Goal: Task Accomplishment & Management: Manage account settings

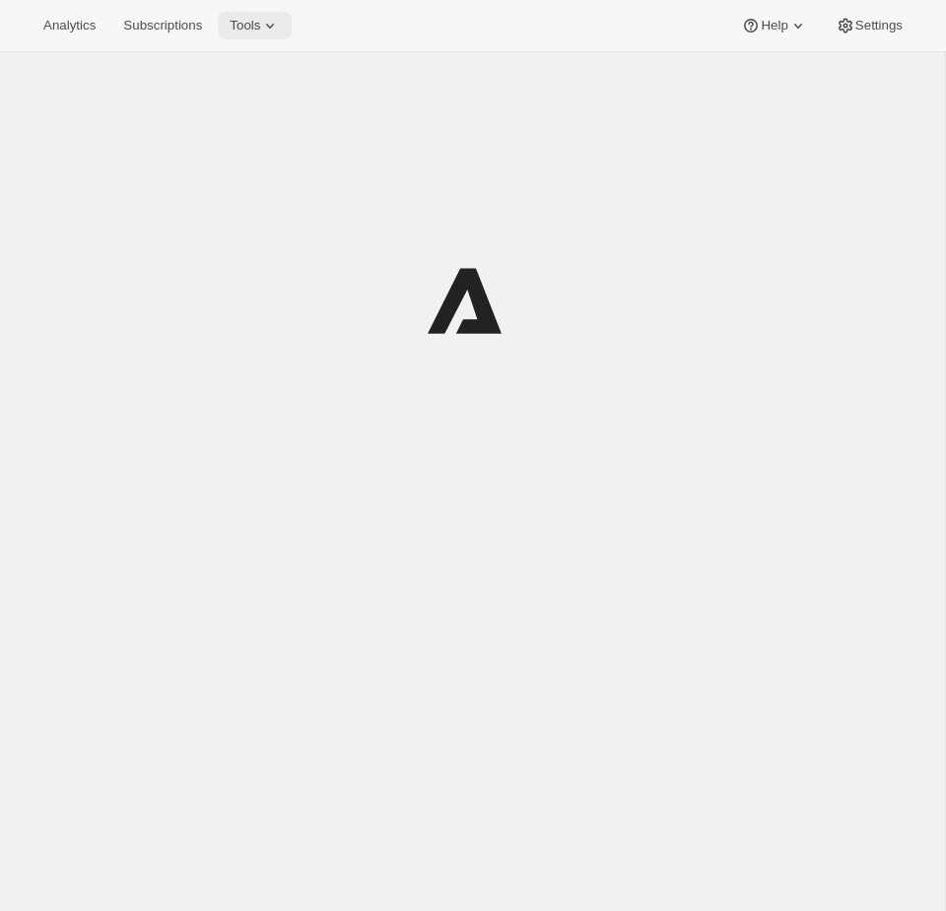
click at [251, 32] on span "Tools" at bounding box center [245, 26] width 31 height 16
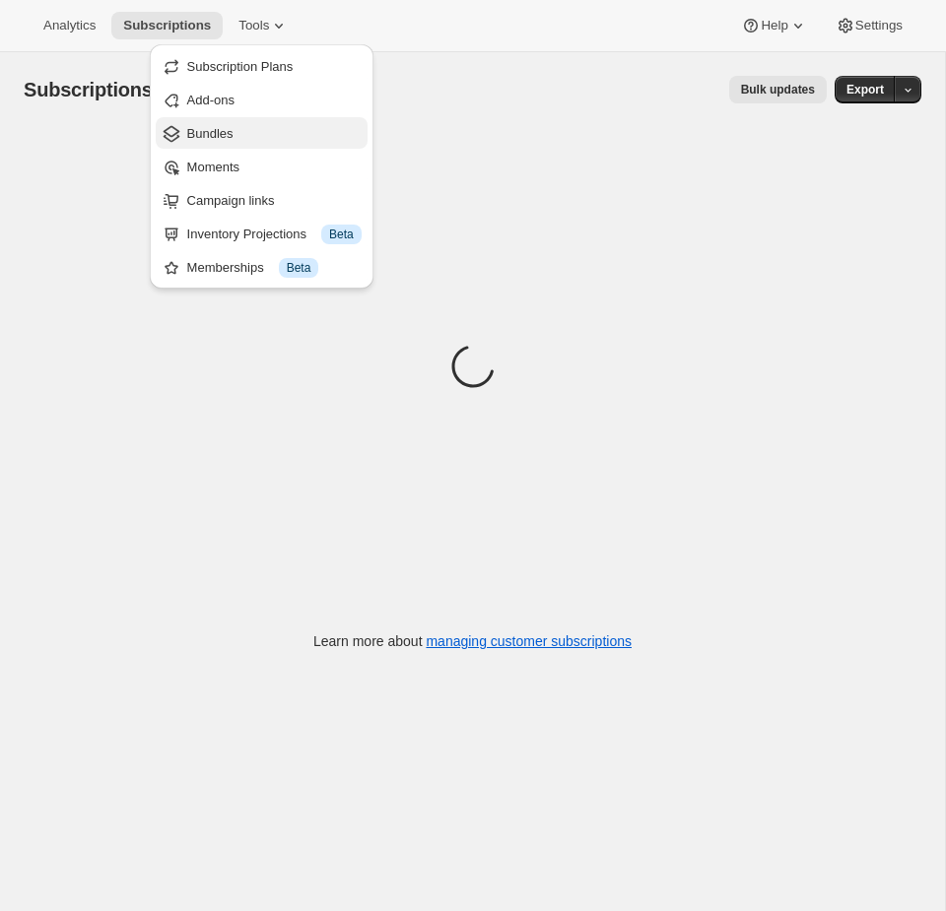
click at [236, 139] on span "Bundles" at bounding box center [274, 134] width 174 height 20
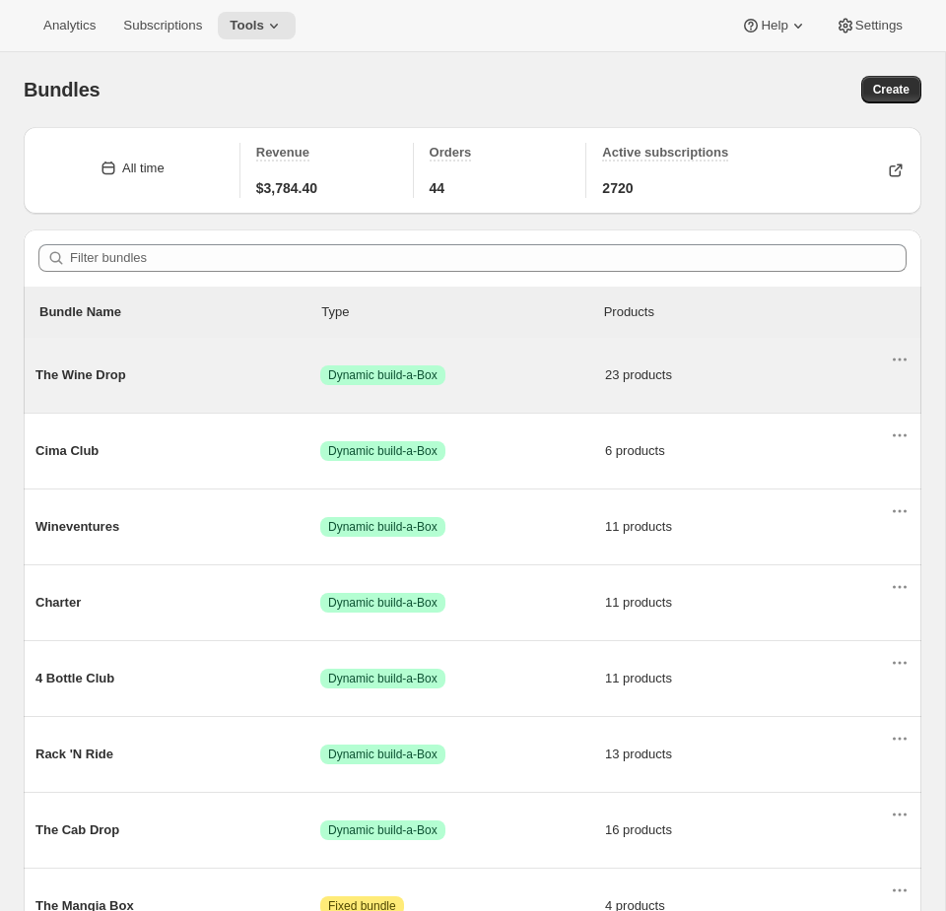
click at [541, 393] on div "The Wine Drop Success Dynamic build-a-Box 23 products" at bounding box center [462, 375] width 854 height 51
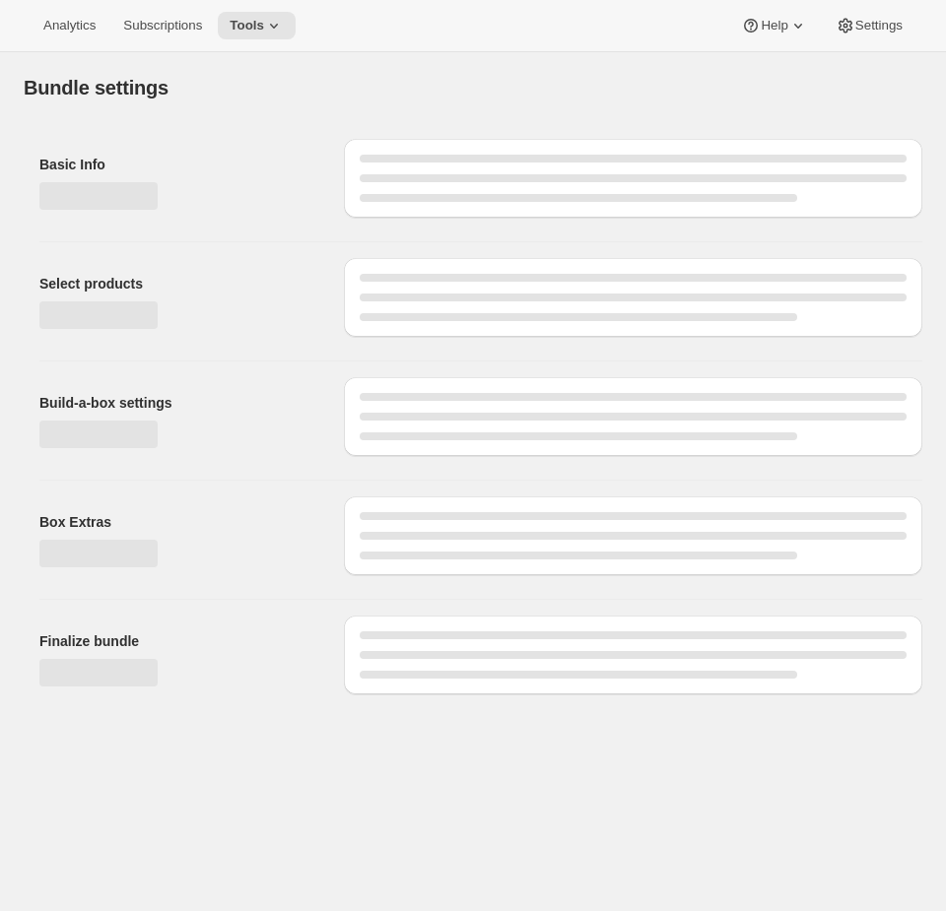
type input "The Wine Drop"
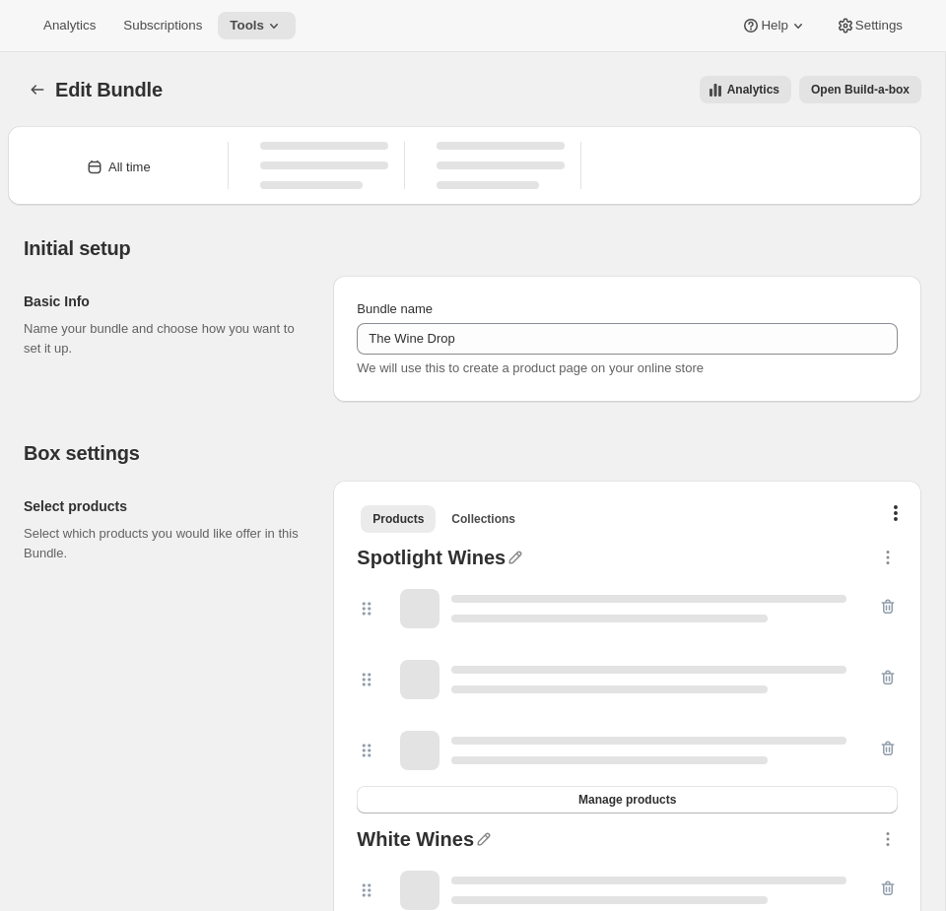
click at [875, 82] on button "Open Build-a-box" at bounding box center [860, 90] width 122 height 28
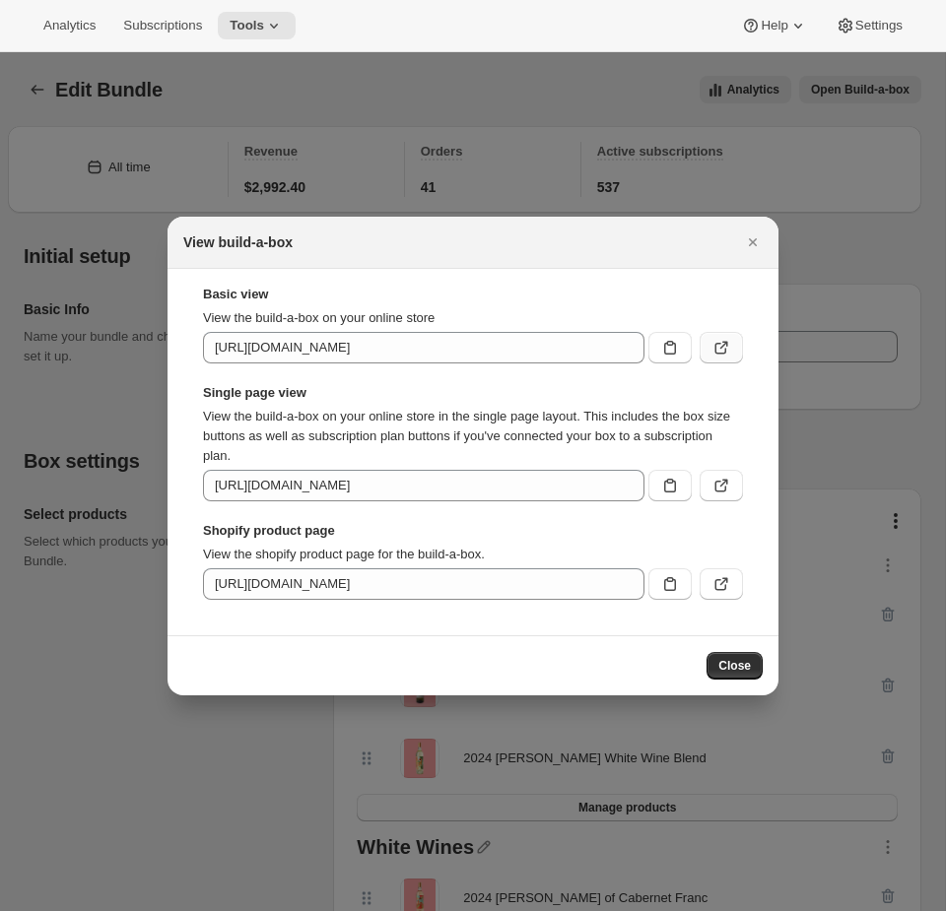
click at [729, 332] on button ":r45:" at bounding box center [720, 348] width 43 height 32
